Goal: Find specific page/section: Find specific page/section

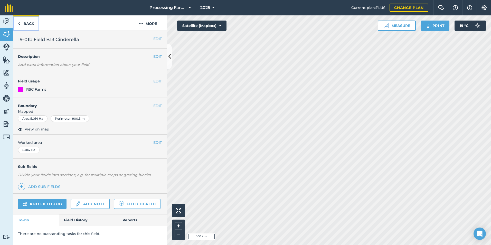
click at [31, 26] on link "Back" at bounding box center [26, 22] width 26 height 15
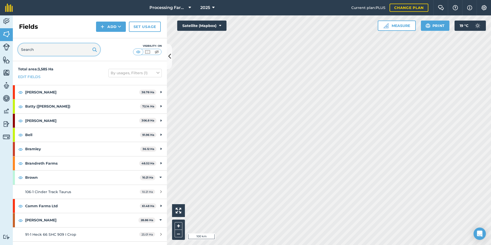
click at [59, 47] on input "text" at bounding box center [59, 49] width 82 height 12
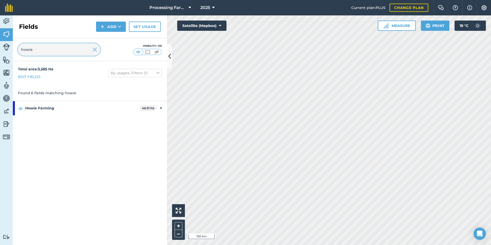
type input "howie"
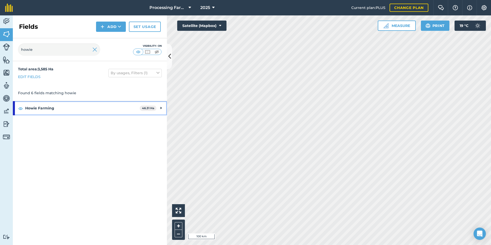
click at [52, 108] on strong "Howie Farming" at bounding box center [82, 108] width 114 height 14
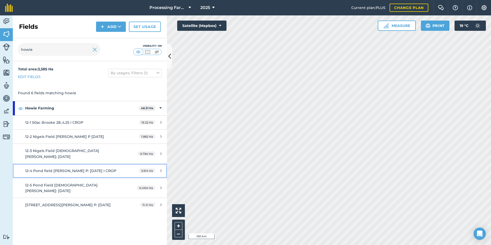
click at [89, 168] on span "12-4 Pond field [PERSON_NAME] P: [DATE] I CROP" at bounding box center [70, 170] width 91 height 5
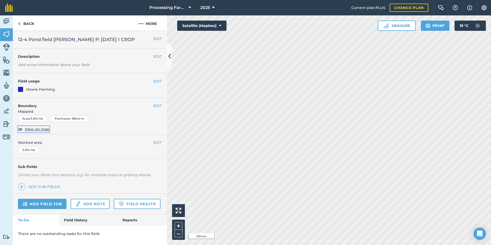
click at [34, 128] on span "View on map" at bounding box center [37, 129] width 25 height 6
